Goal: Information Seeking & Learning: Understand process/instructions

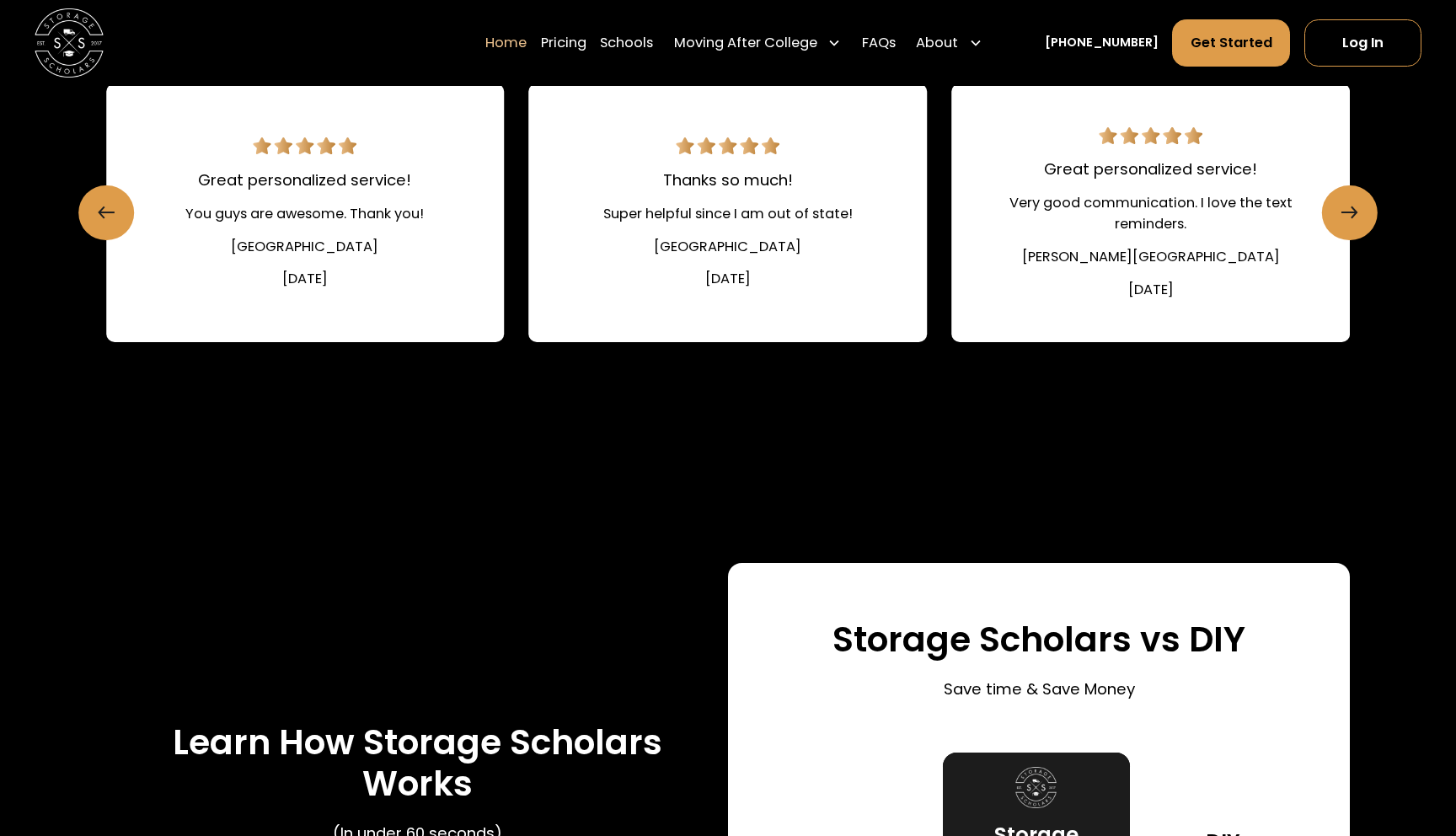
scroll to position [2616, 0]
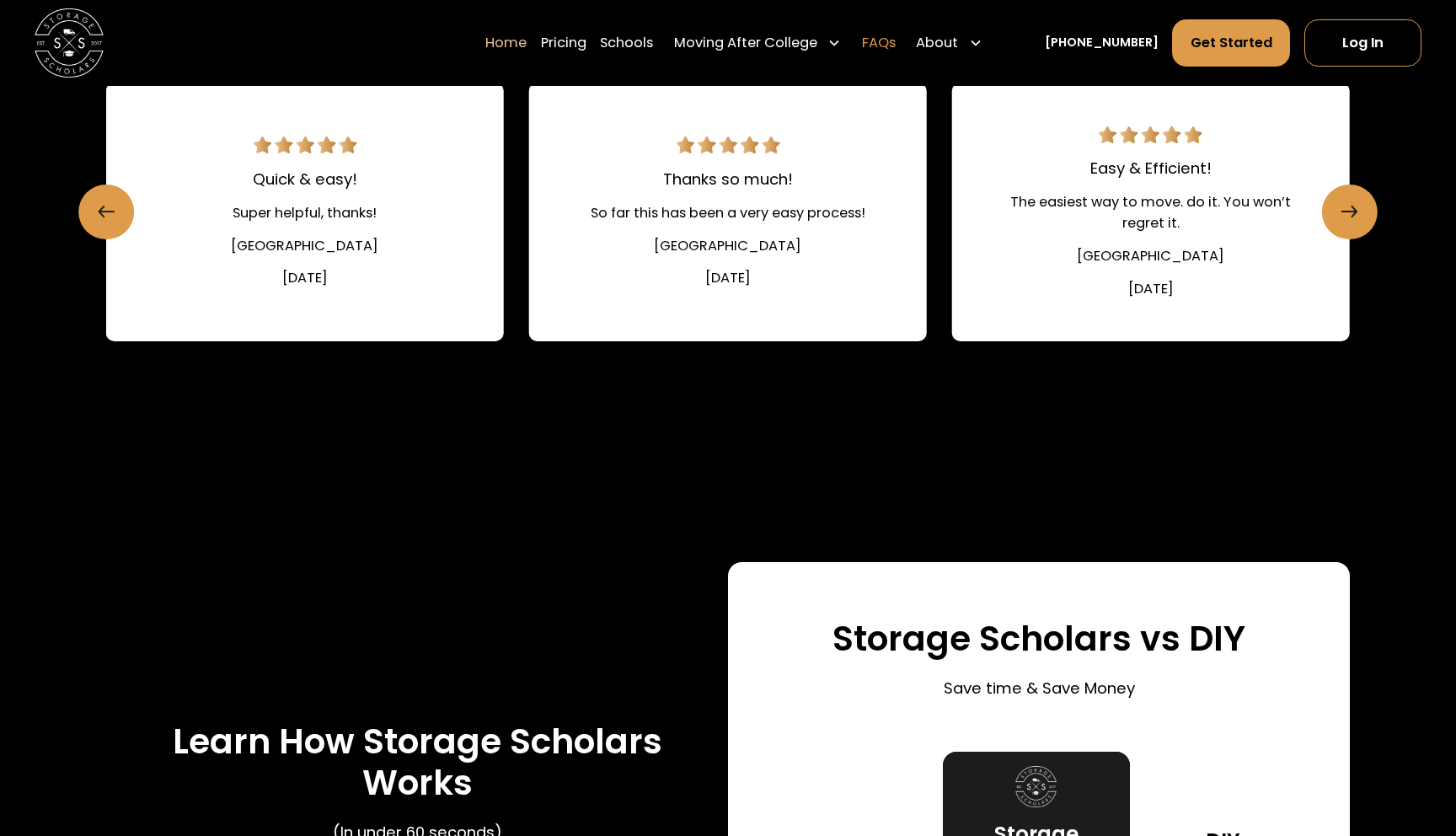
click at [896, 45] on link "FAQs" at bounding box center [878, 43] width 34 height 48
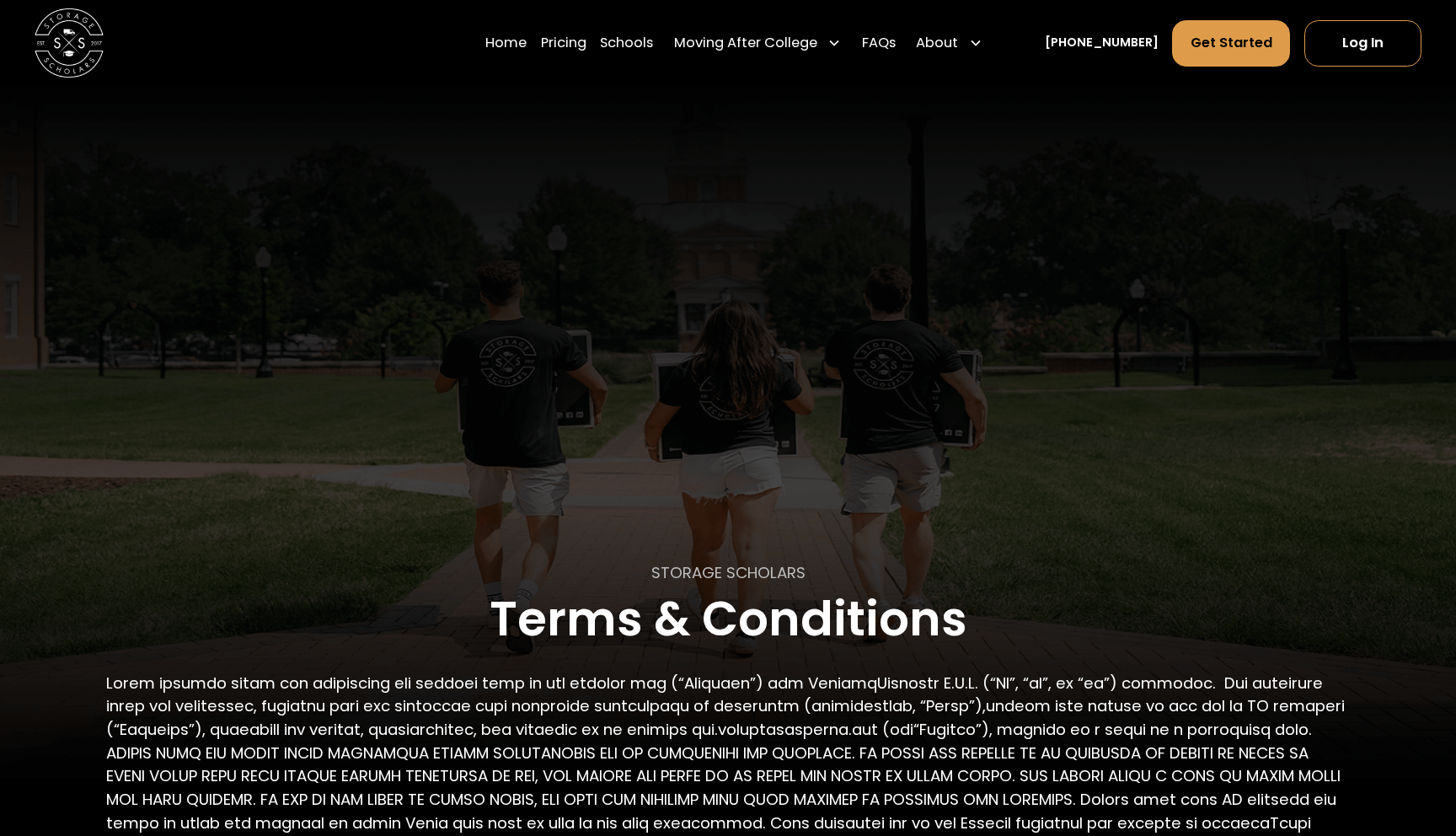
click at [754, 593] on h1 "Terms & Conditions" at bounding box center [728, 620] width 478 height 53
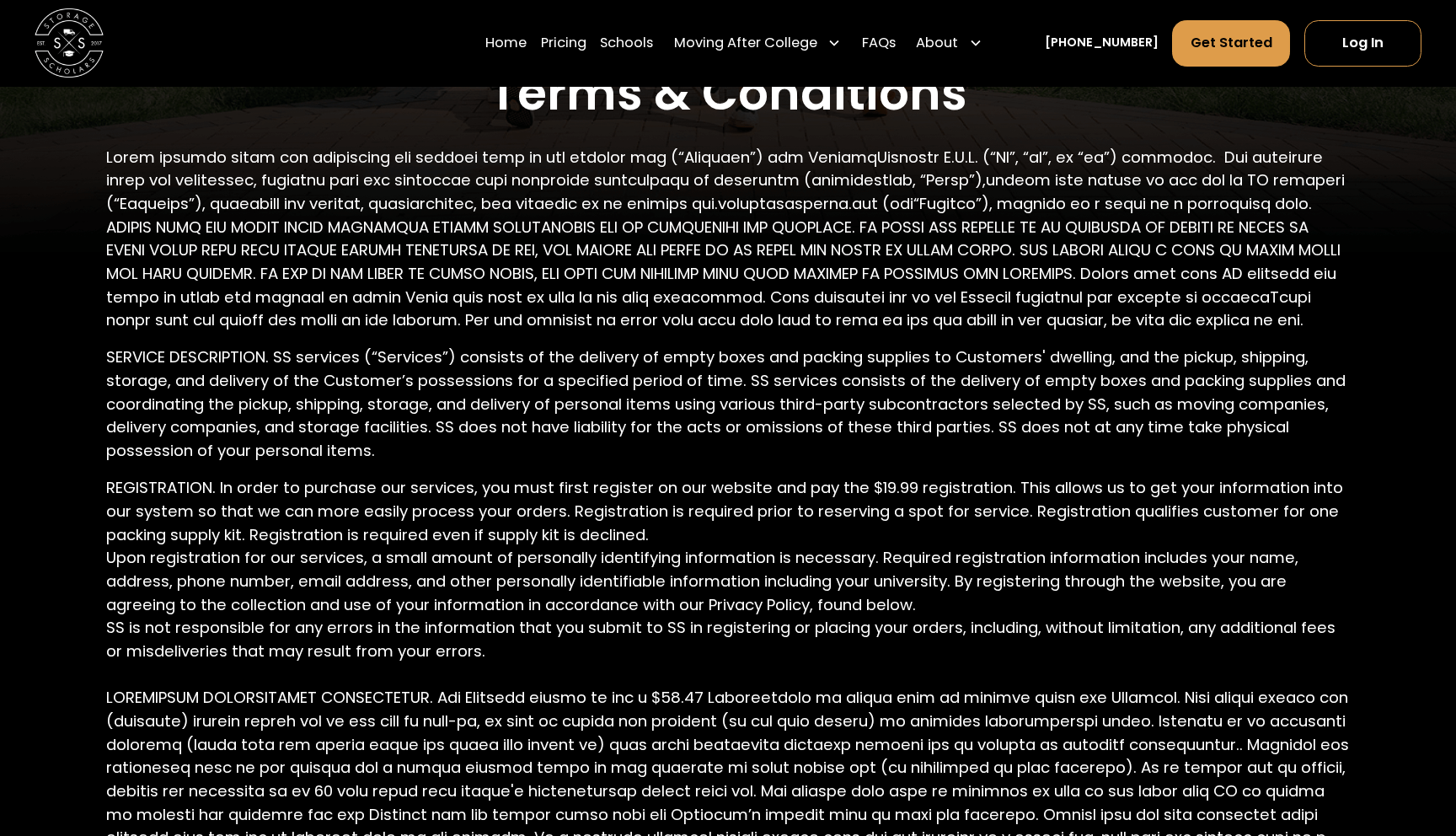
scroll to position [523, 0]
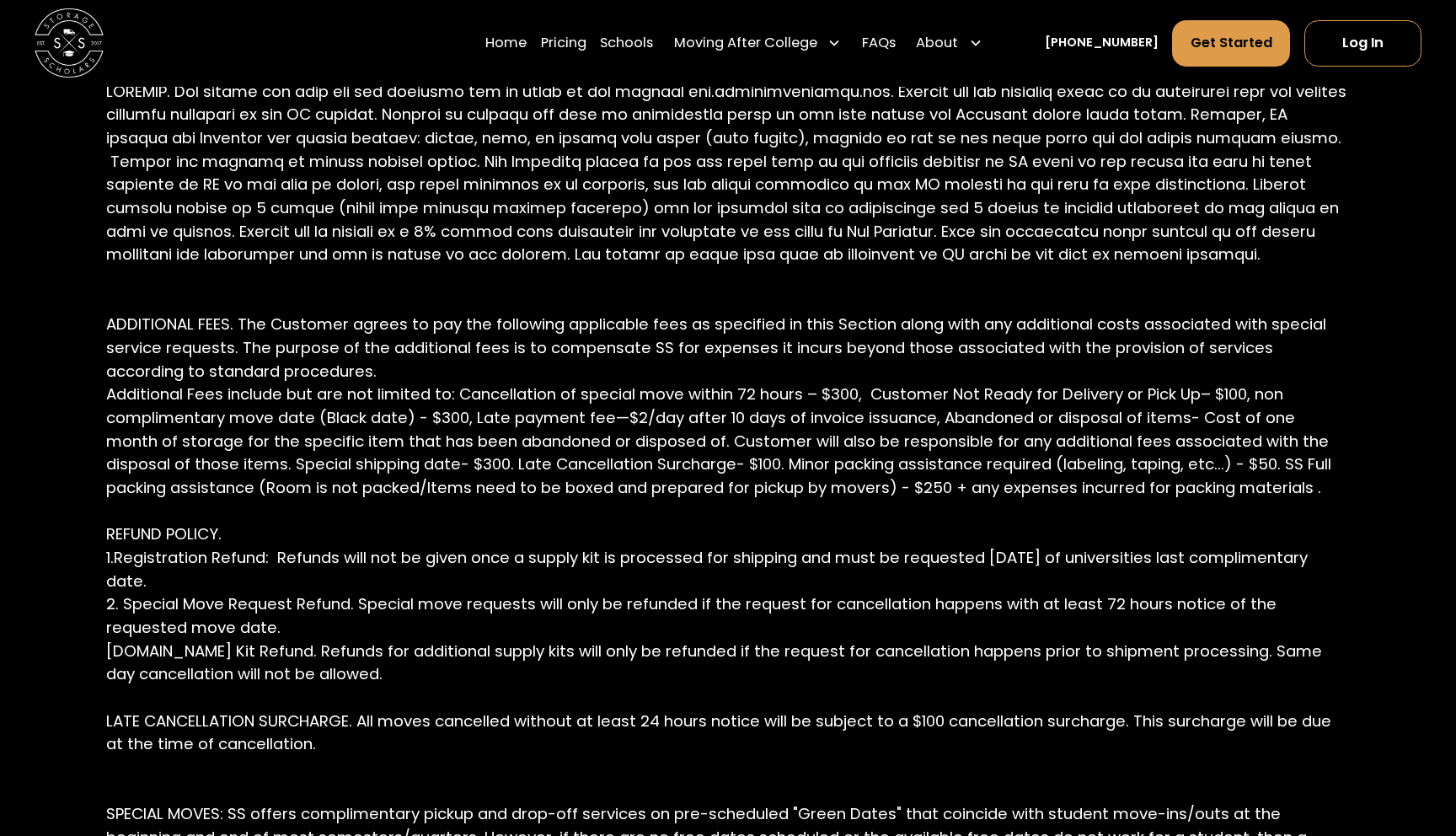
scroll to position [2967, 0]
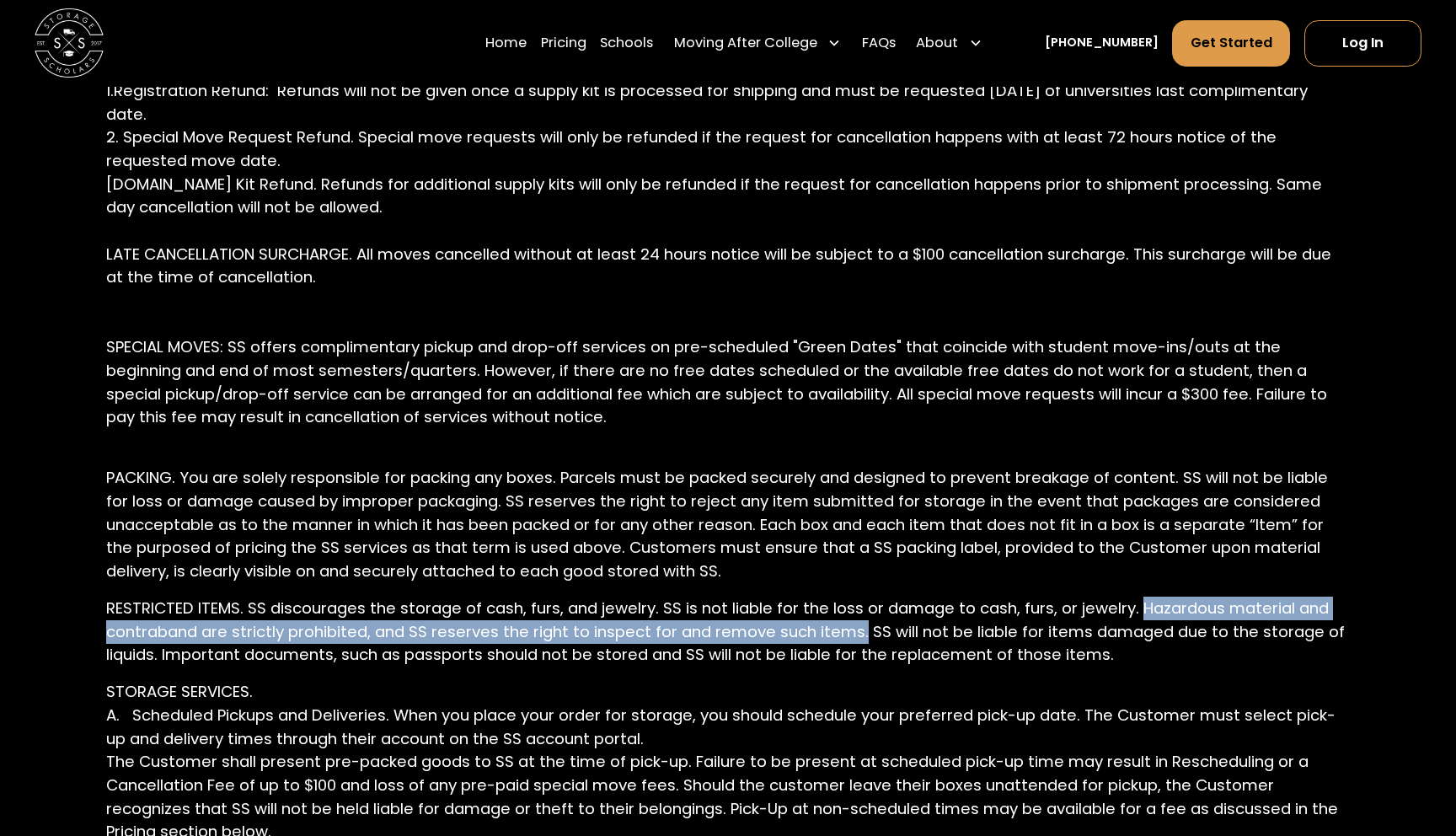
drag, startPoint x: 1140, startPoint y: 631, endPoint x: 864, endPoint y: 652, distance: 276.8
click at [864, 652] on p "RESTRICTED ITEMS. SS discourages the storage of cash, furs, and jewelry. SS is …" at bounding box center [728, 632] width 1243 height 70
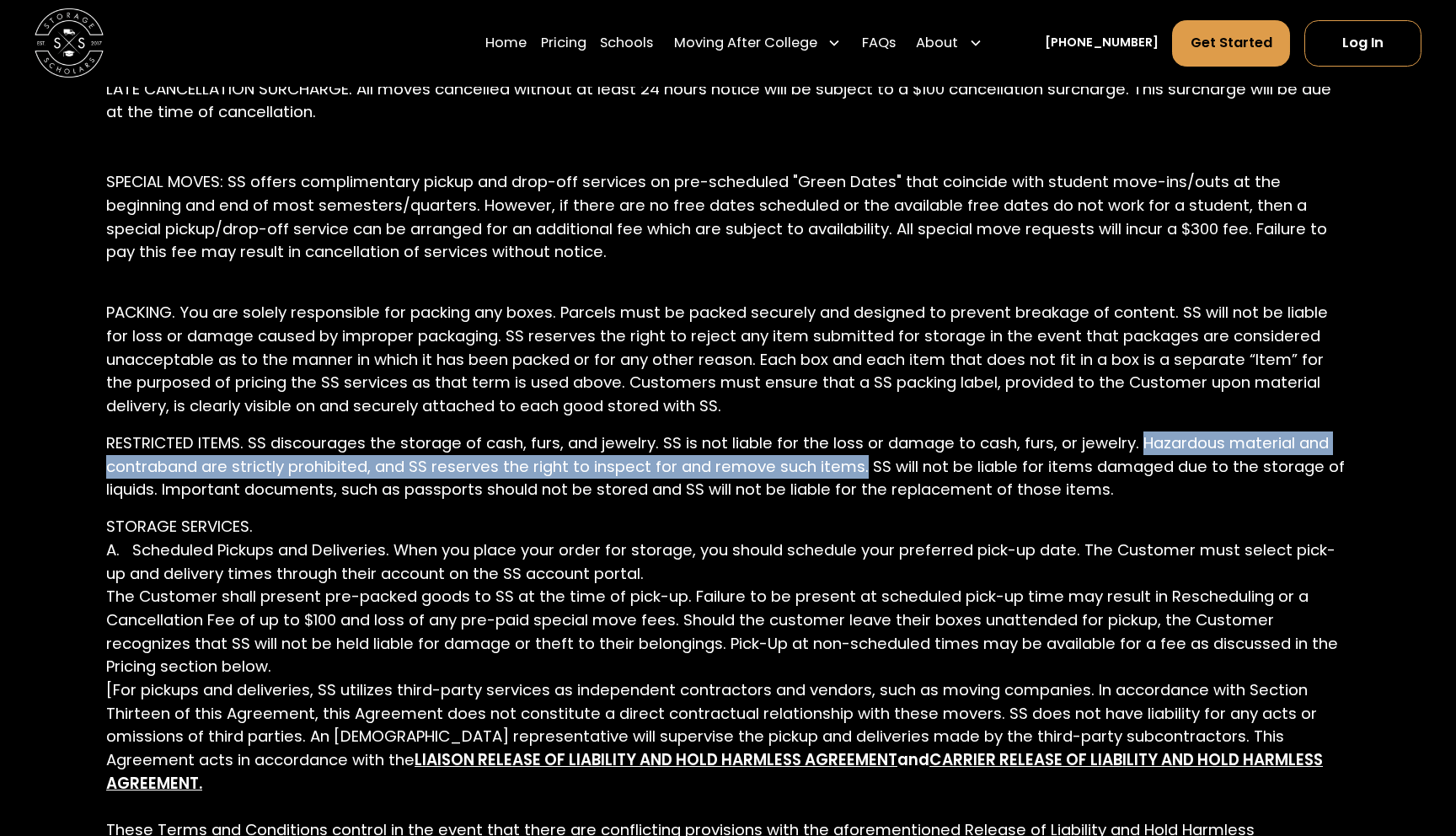
scroll to position [3135, 0]
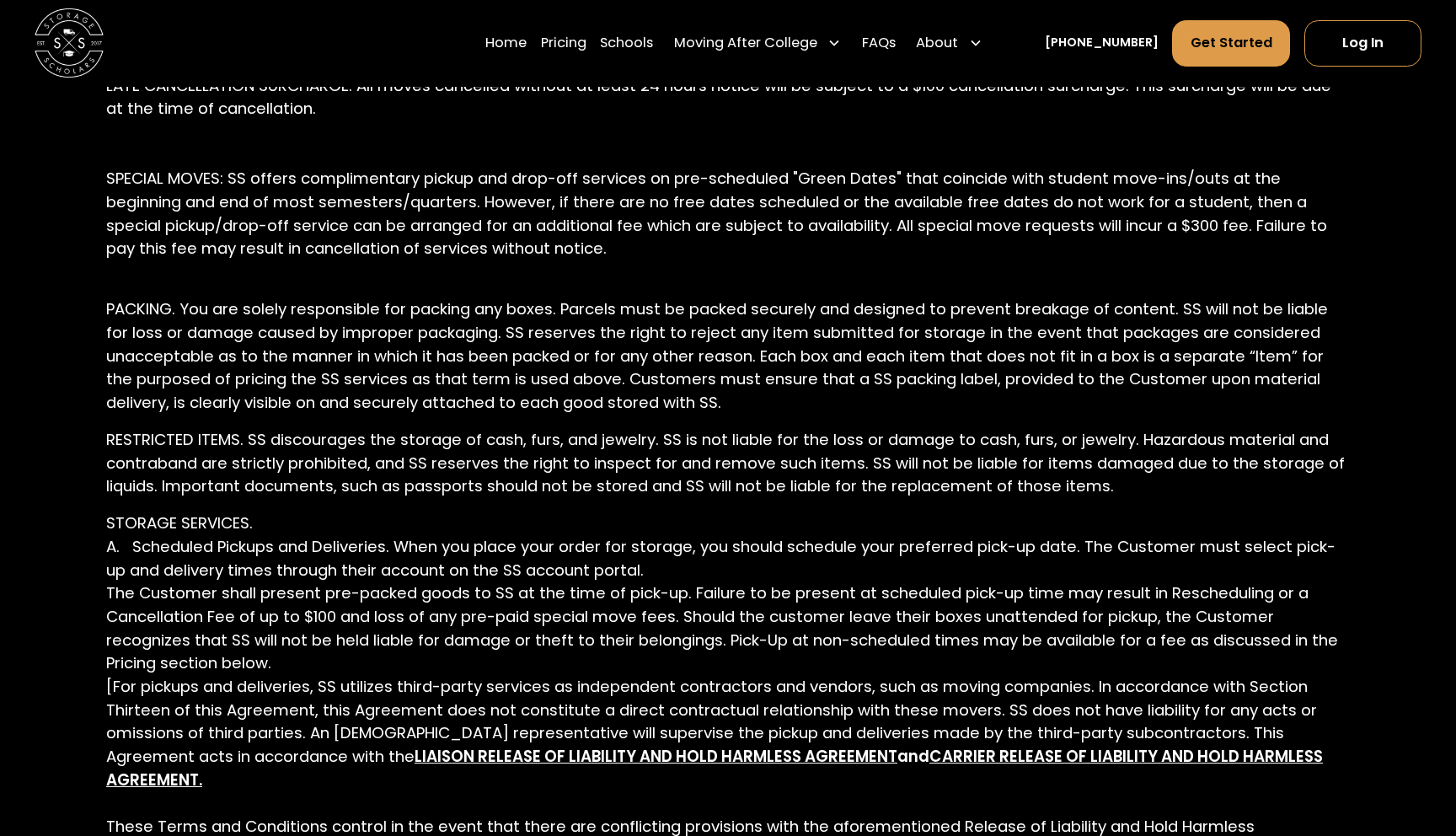
click at [914, 618] on p "STORAGE SERVICES. A. Scheduled Pickups and Deliveries. When you place your orde…" at bounding box center [728, 780] width 1243 height 536
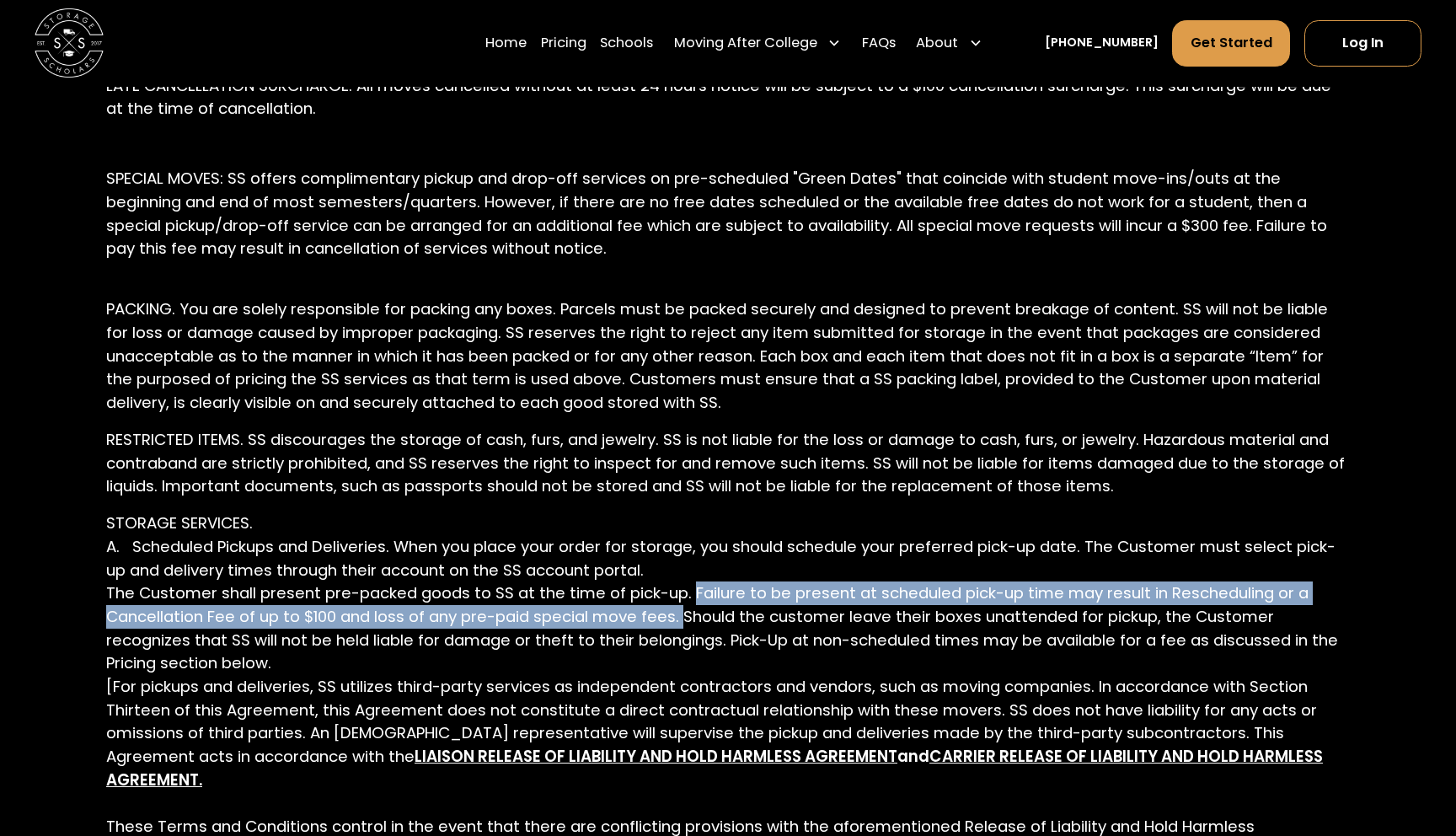
drag, startPoint x: 692, startPoint y: 616, endPoint x: 686, endPoint y: 638, distance: 22.8
click at [686, 638] on p "STORAGE SERVICES. A. Scheduled Pickups and Deliveries. When you place your orde…" at bounding box center [728, 780] width 1243 height 536
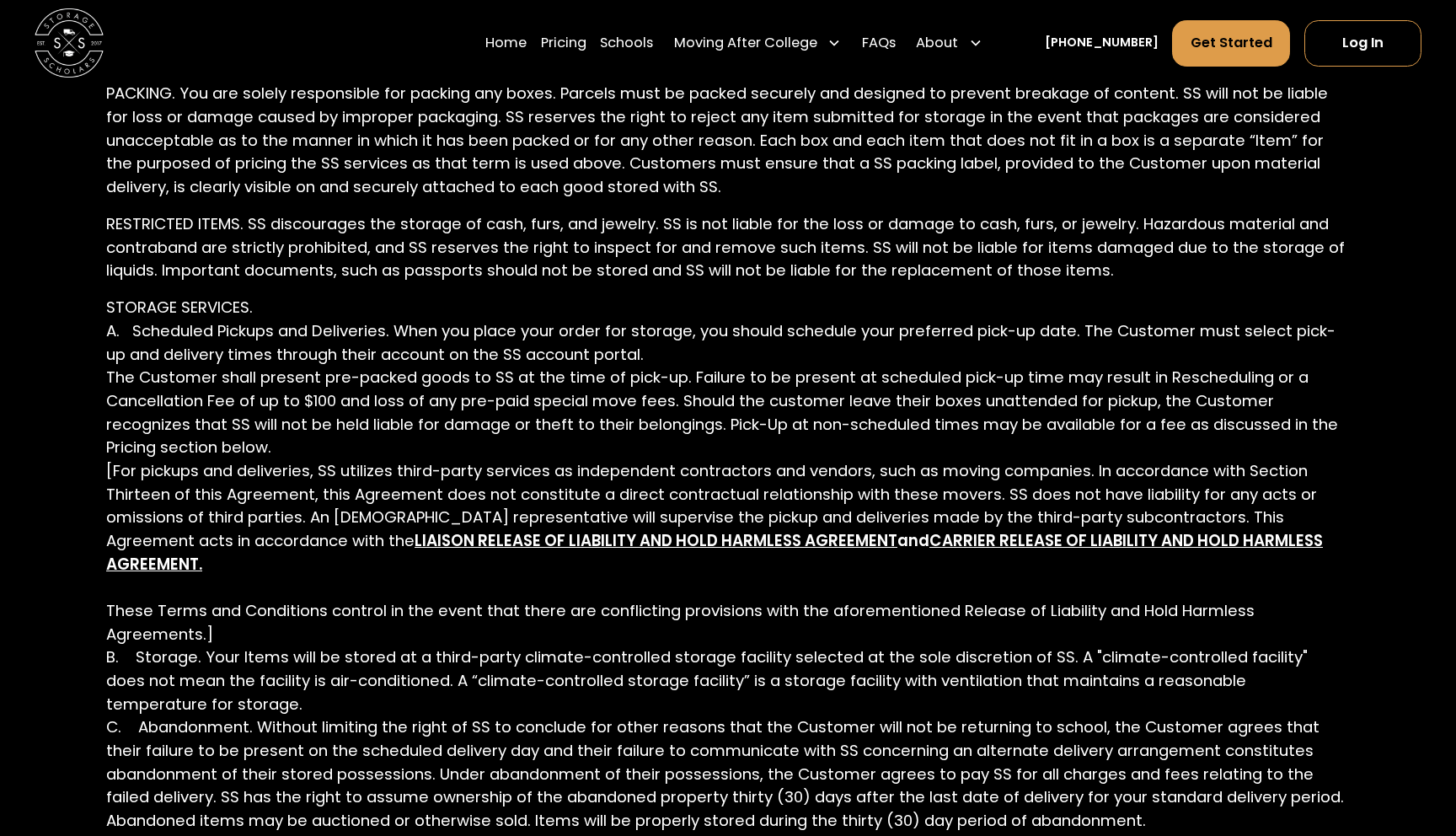
scroll to position [3358, 0]
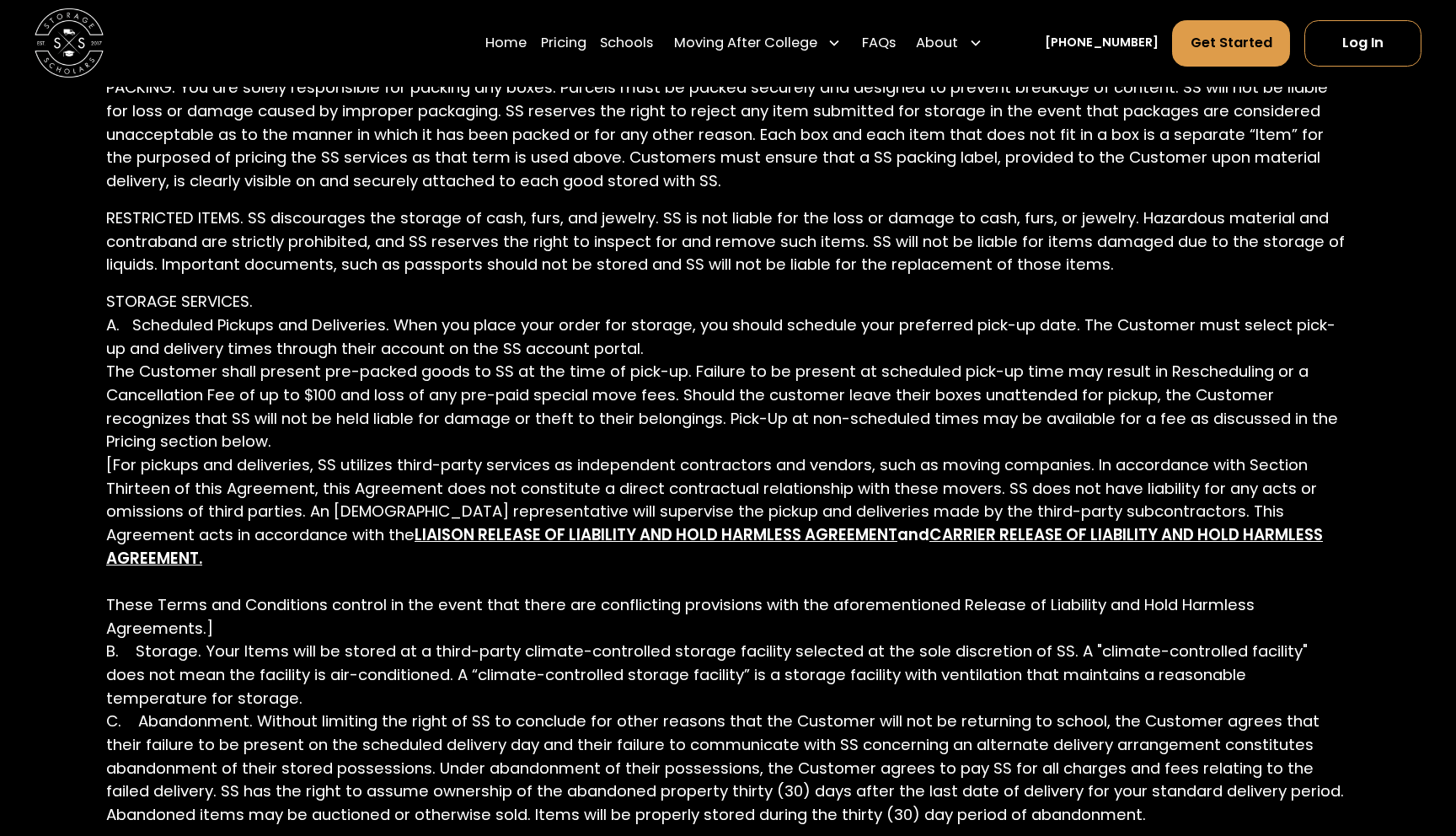
click at [715, 545] on strong "LIAISON RELEASE OF LIABILITY AND HOLD HARMLESS AGREEMENT" at bounding box center [656, 534] width 483 height 21
click at [994, 556] on strong "CARRIER RELEASE OF LIABILITY AND HOLD HARMLESS AGREEMENT." at bounding box center [715, 546] width 1217 height 45
